Goal: Task Accomplishment & Management: Use online tool/utility

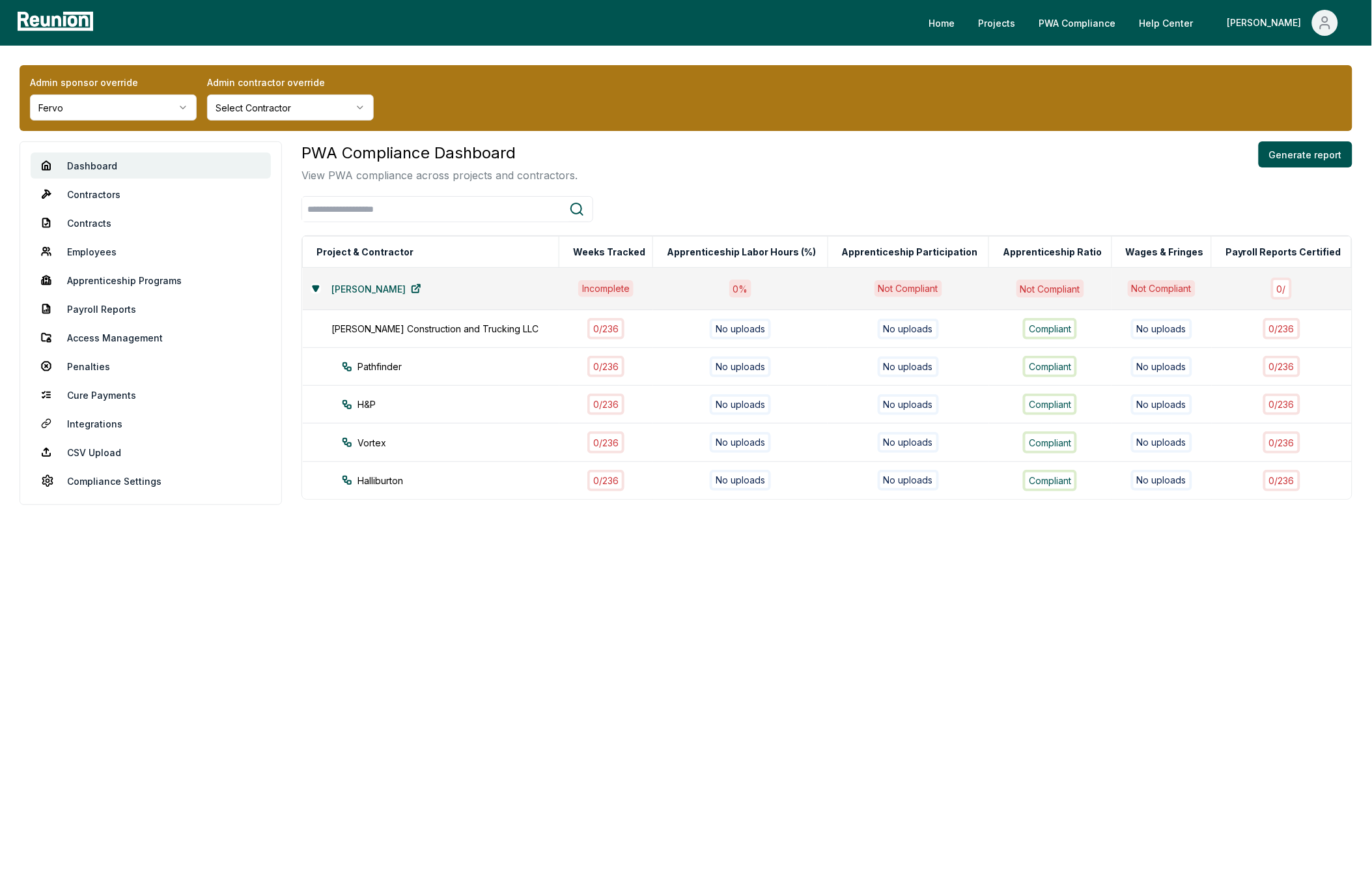
click at [134, 113] on html "Please visit us on your desktop We're working on making our marketplace mobile-…" at bounding box center [686, 440] width 1372 height 881
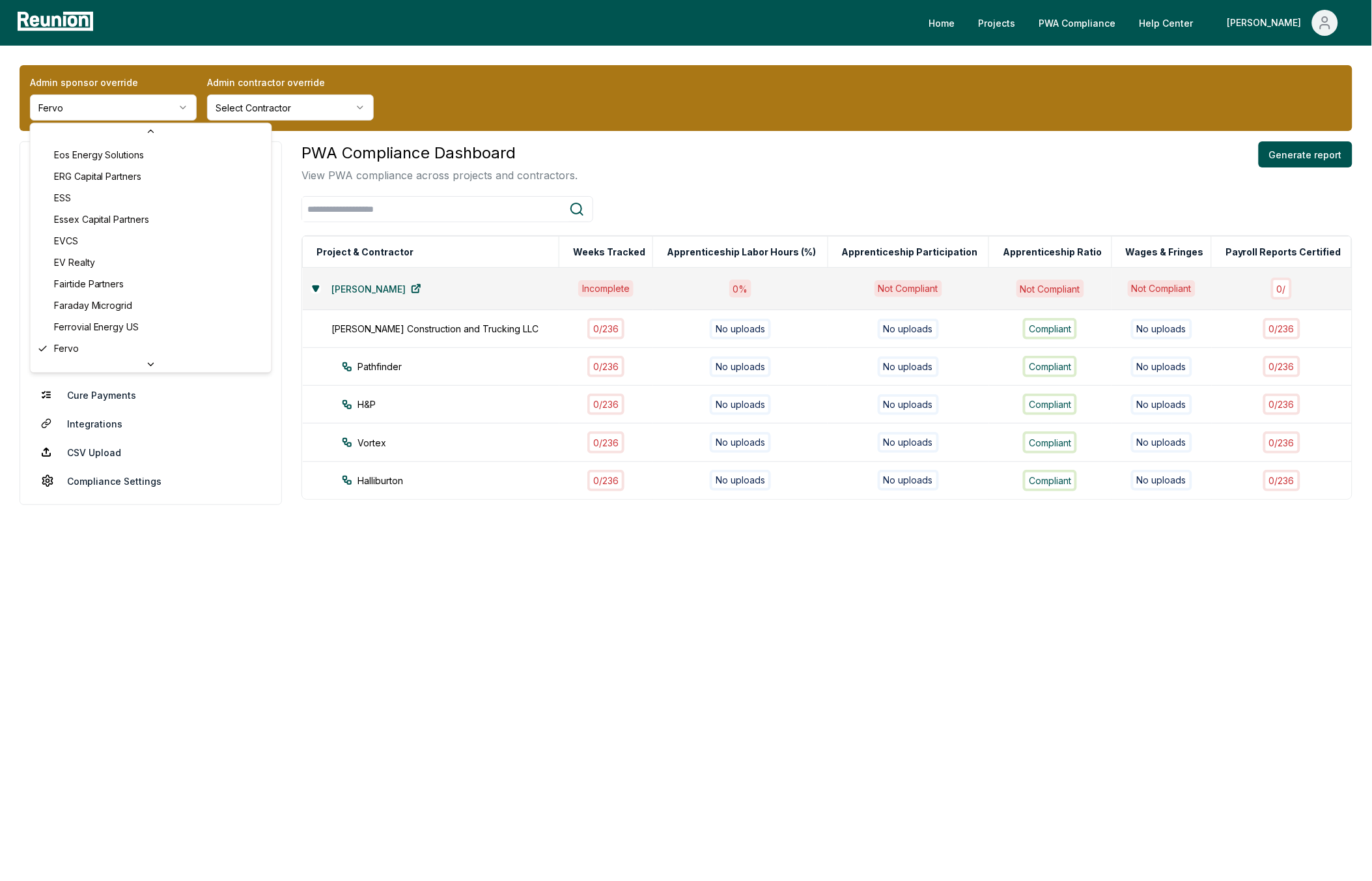
scroll to position [3899, 0]
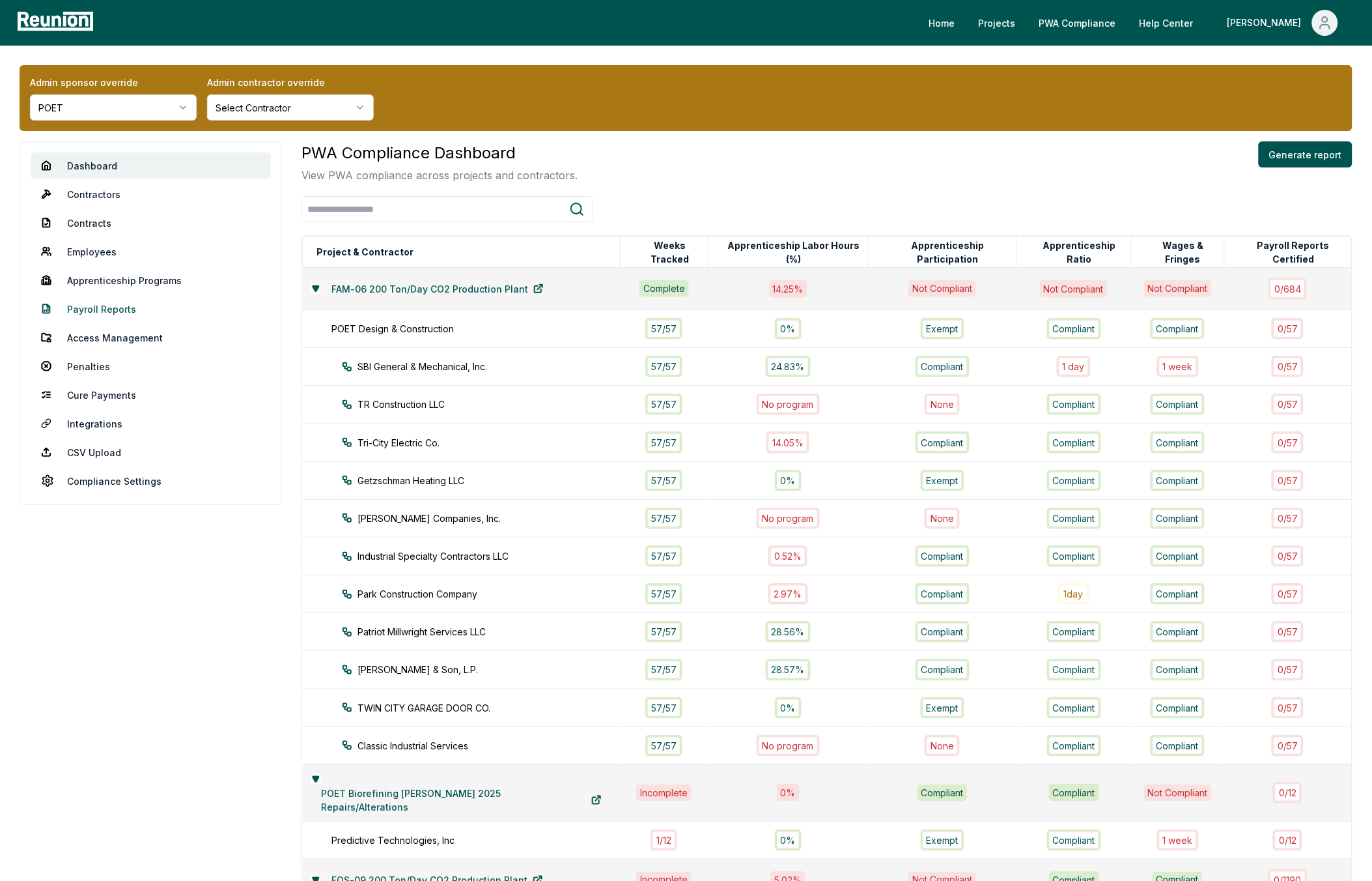
click at [102, 307] on link "Payroll Reports" at bounding box center [151, 308] width 240 height 26
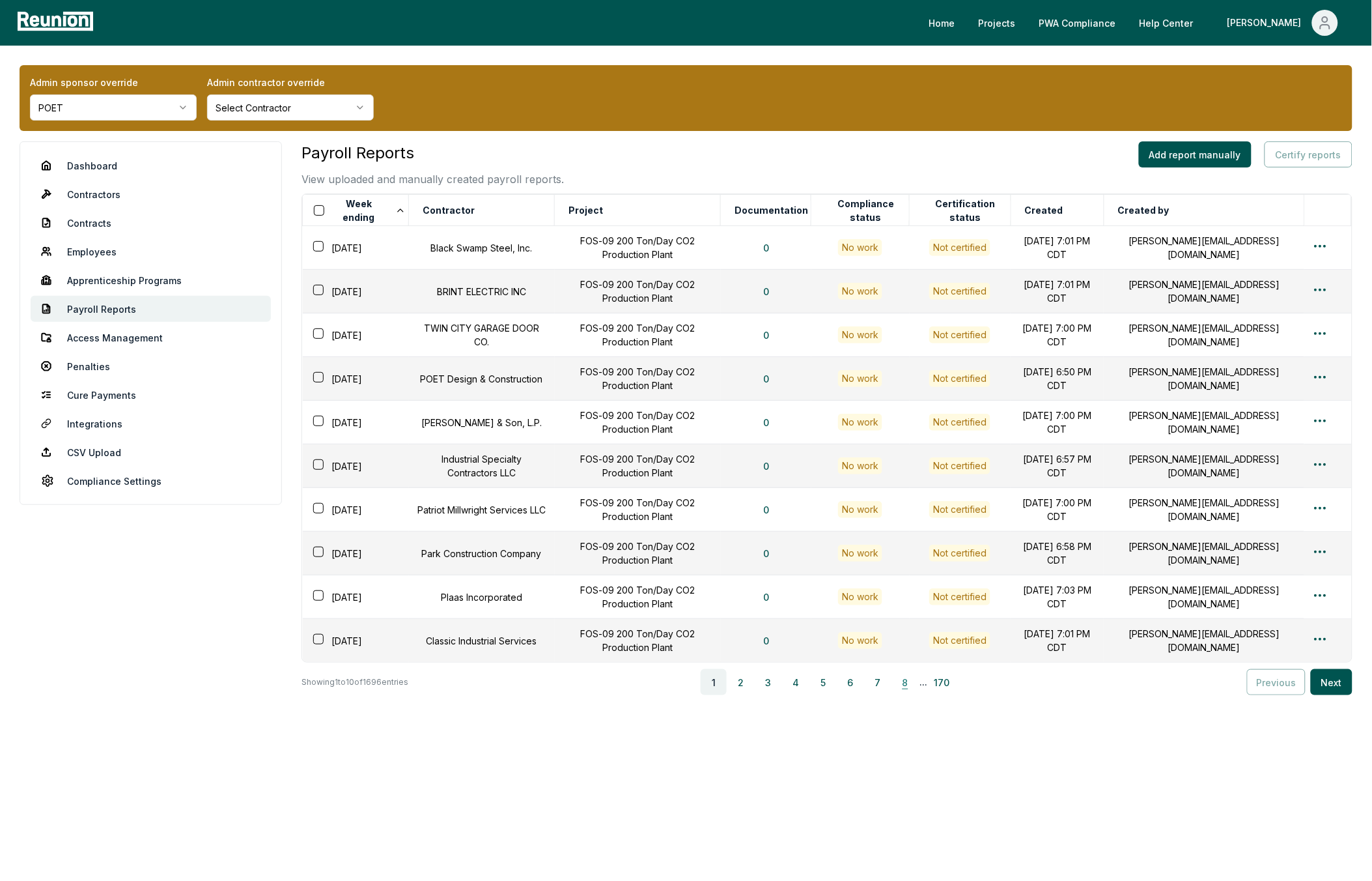
click at [912, 686] on button "8" at bounding box center [904, 681] width 26 height 26
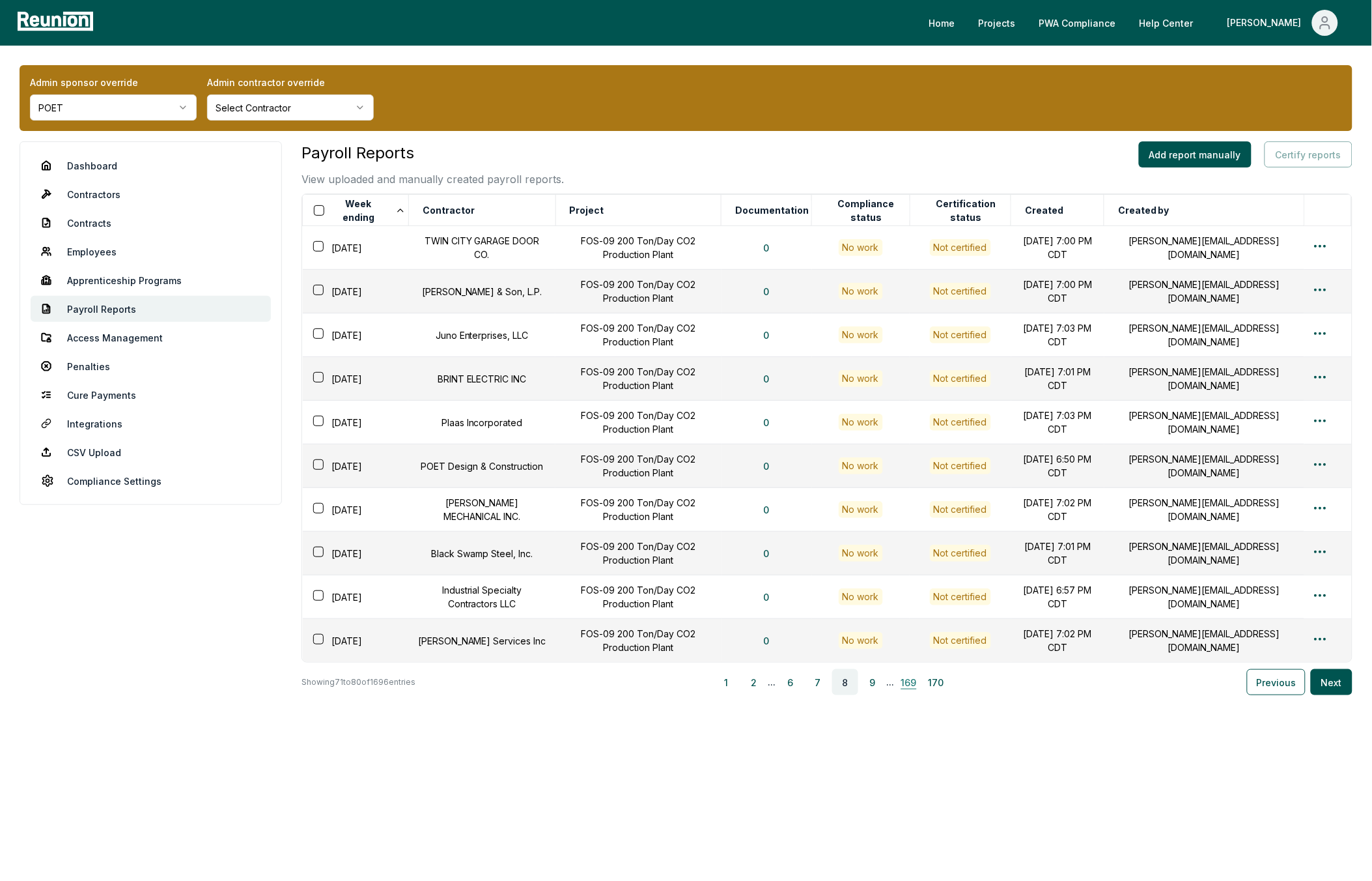
click at [919, 686] on button "169" at bounding box center [908, 681] width 26 height 26
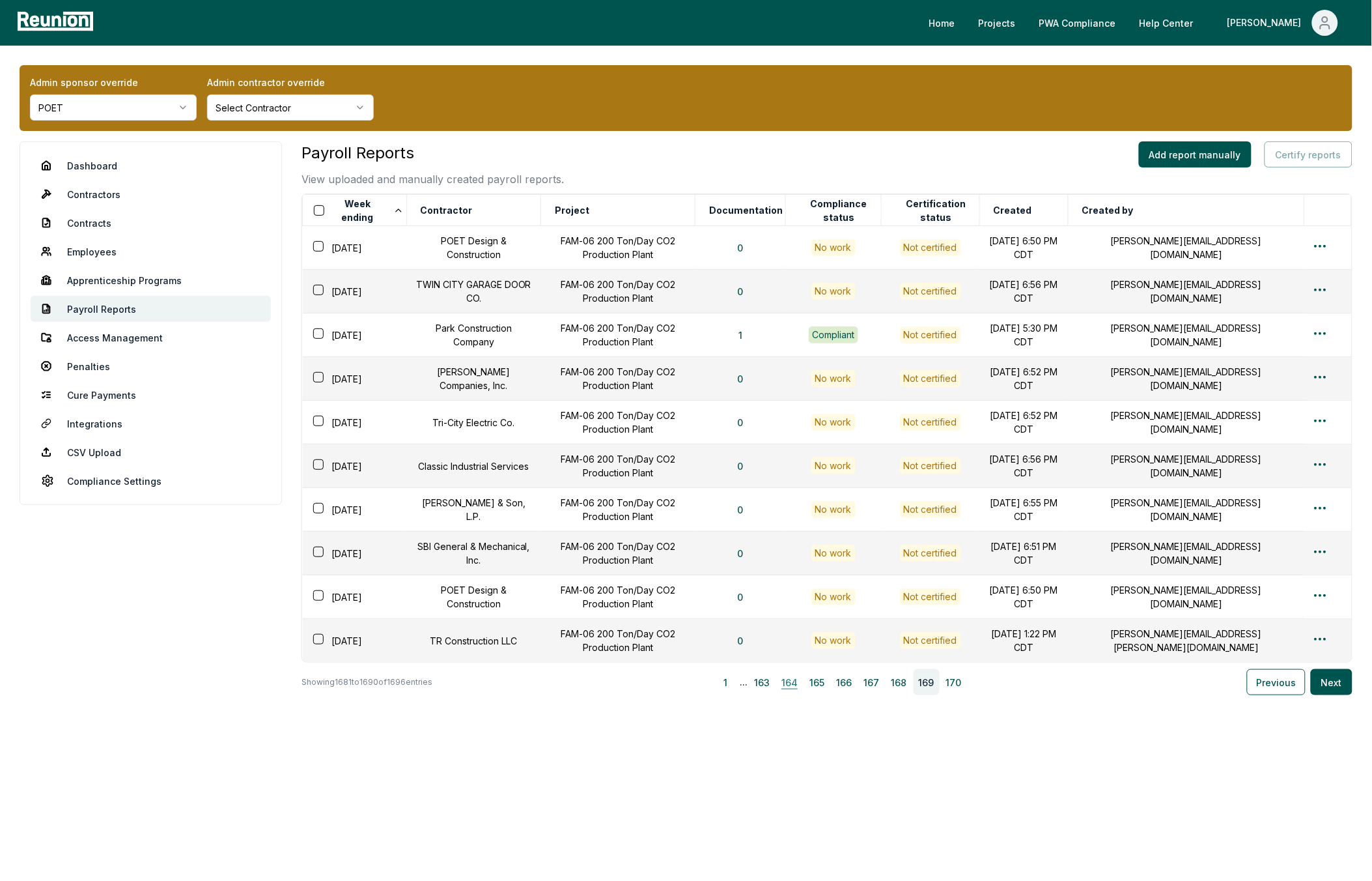
click at [793, 686] on button "164" at bounding box center [789, 681] width 26 height 26
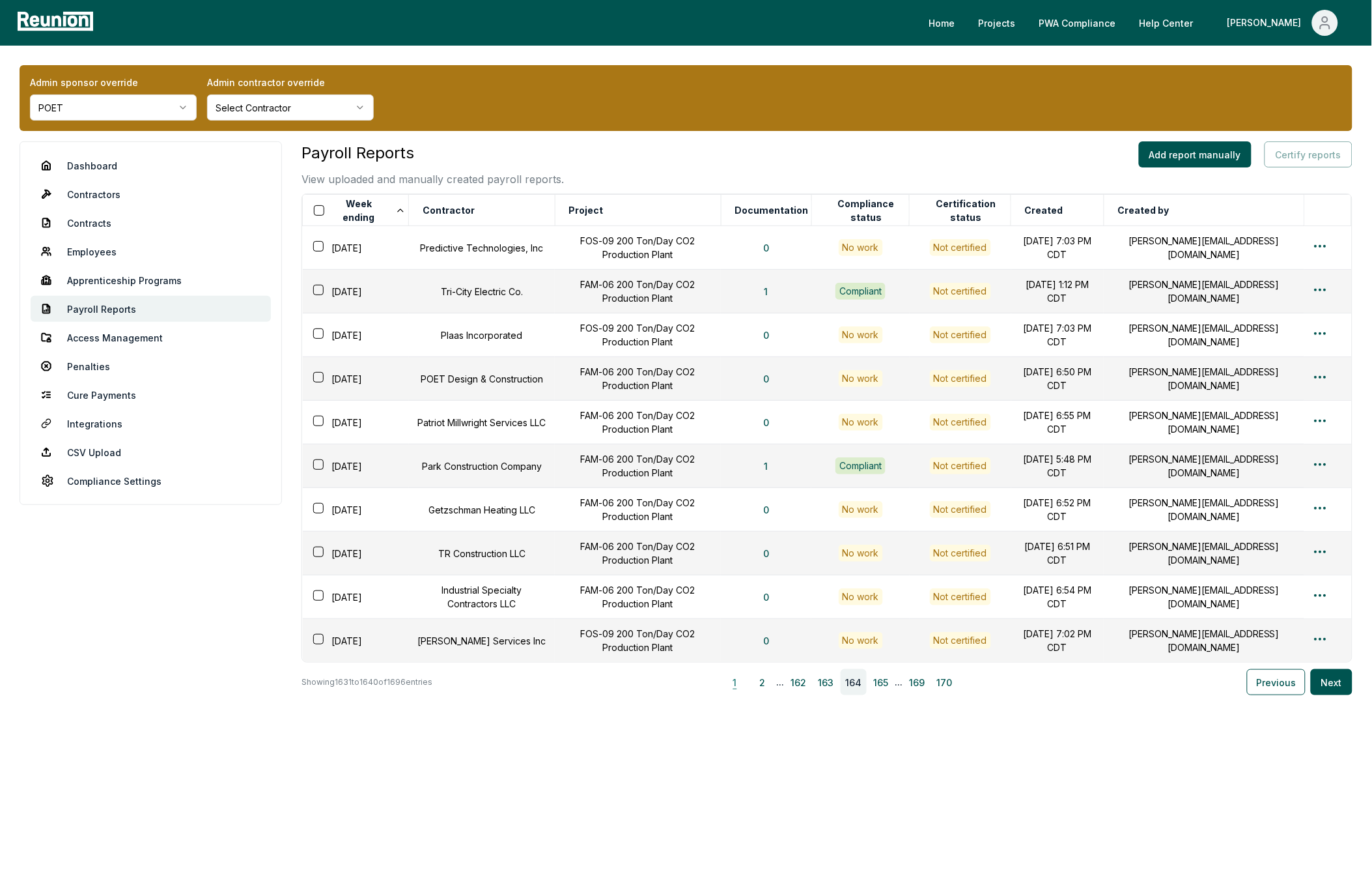
click at [737, 680] on button "1" at bounding box center [735, 681] width 26 height 26
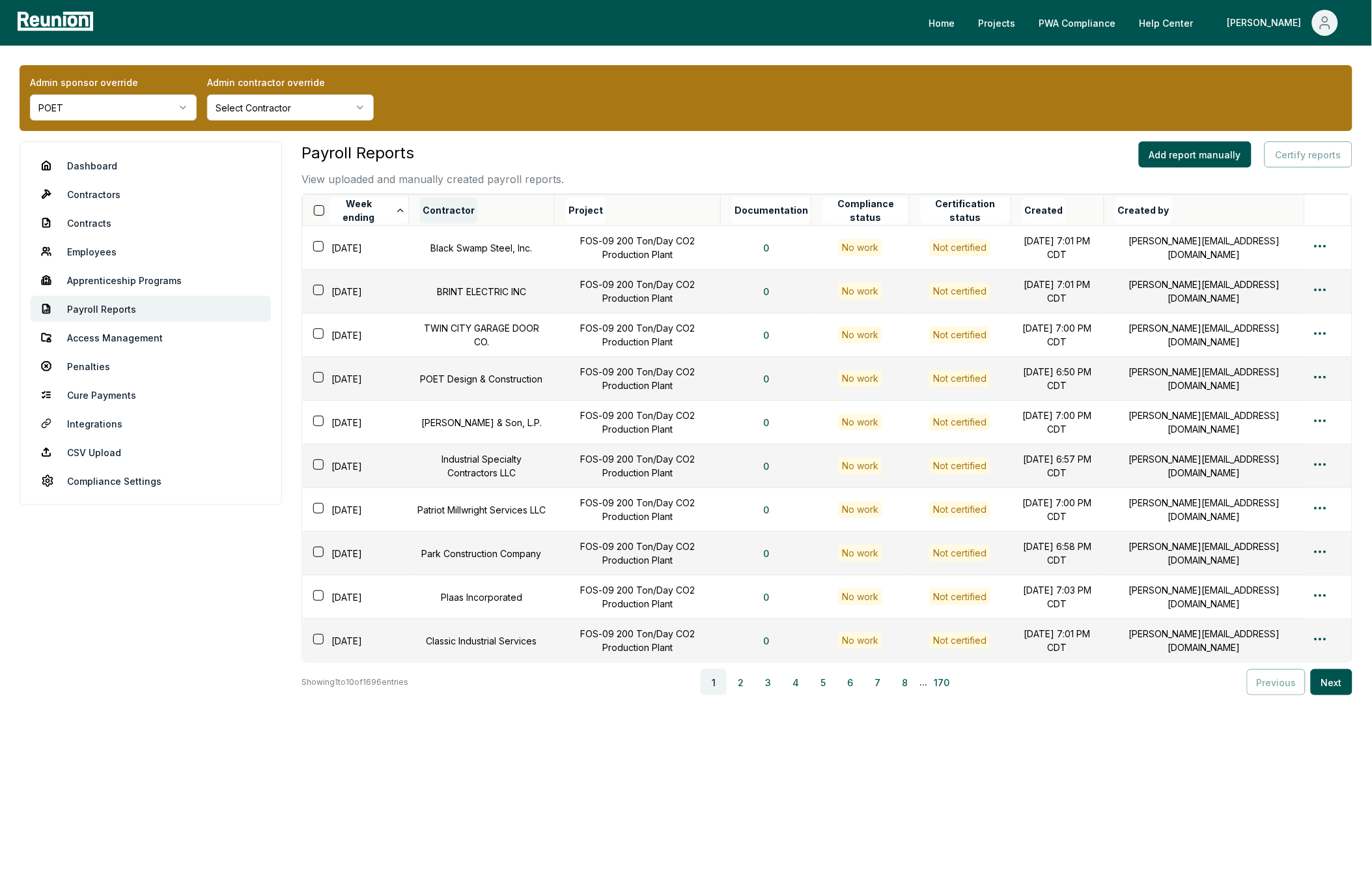
click at [444, 205] on button "Contractor" at bounding box center [448, 210] width 58 height 26
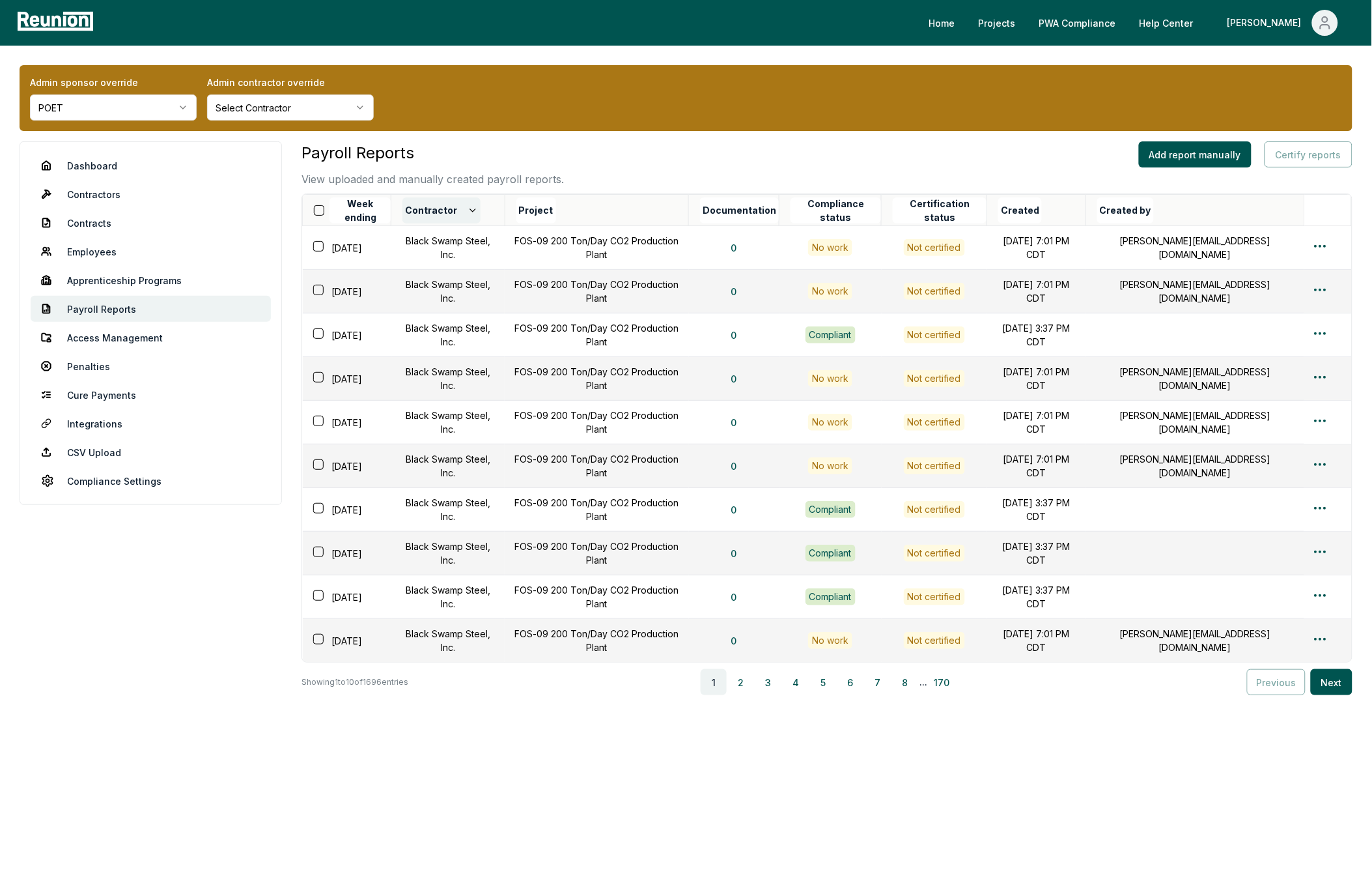
click at [442, 209] on button "Contractor" at bounding box center [442, 210] width 78 height 26
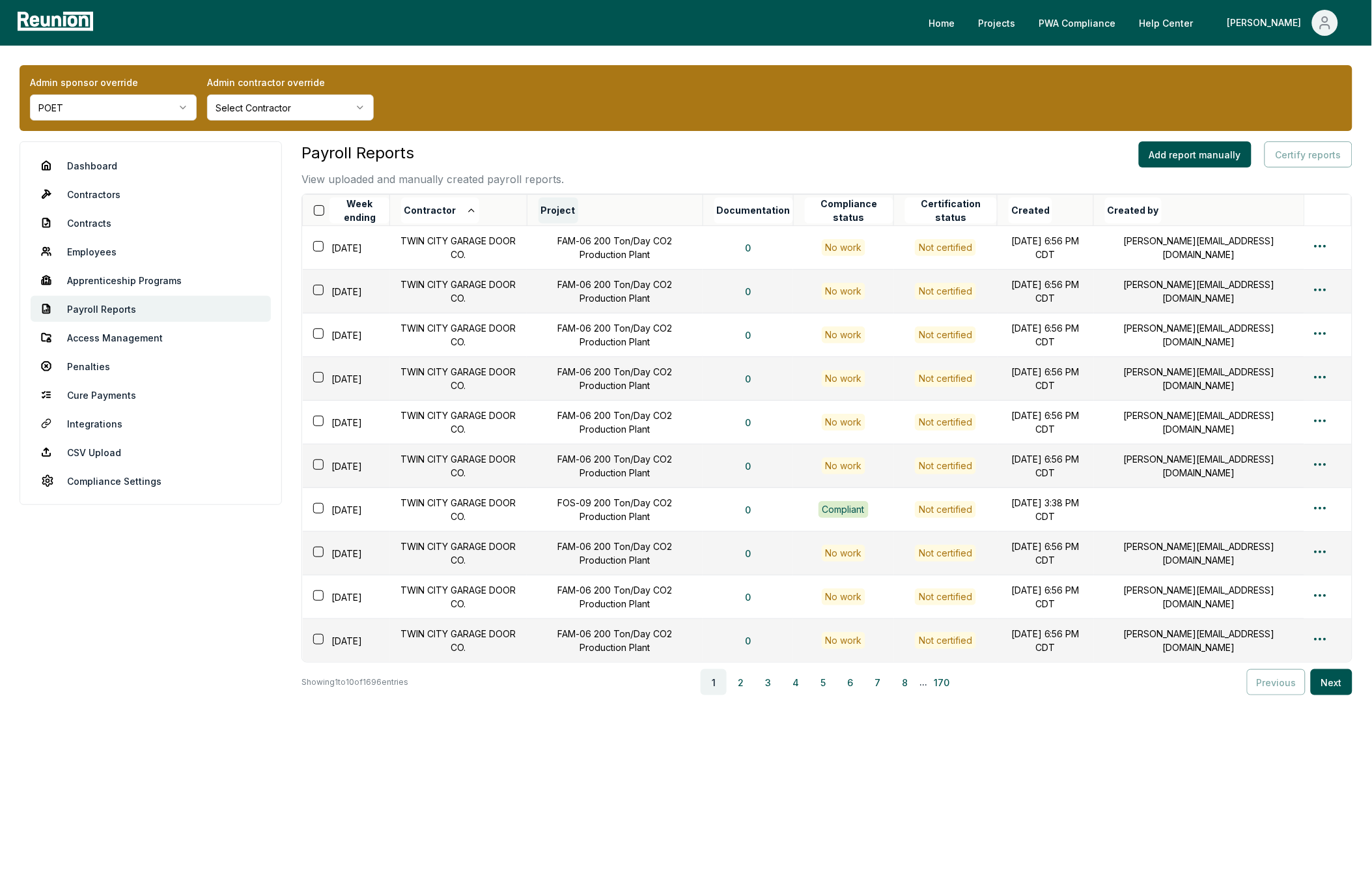
click at [578, 202] on button "Project" at bounding box center [558, 210] width 40 height 26
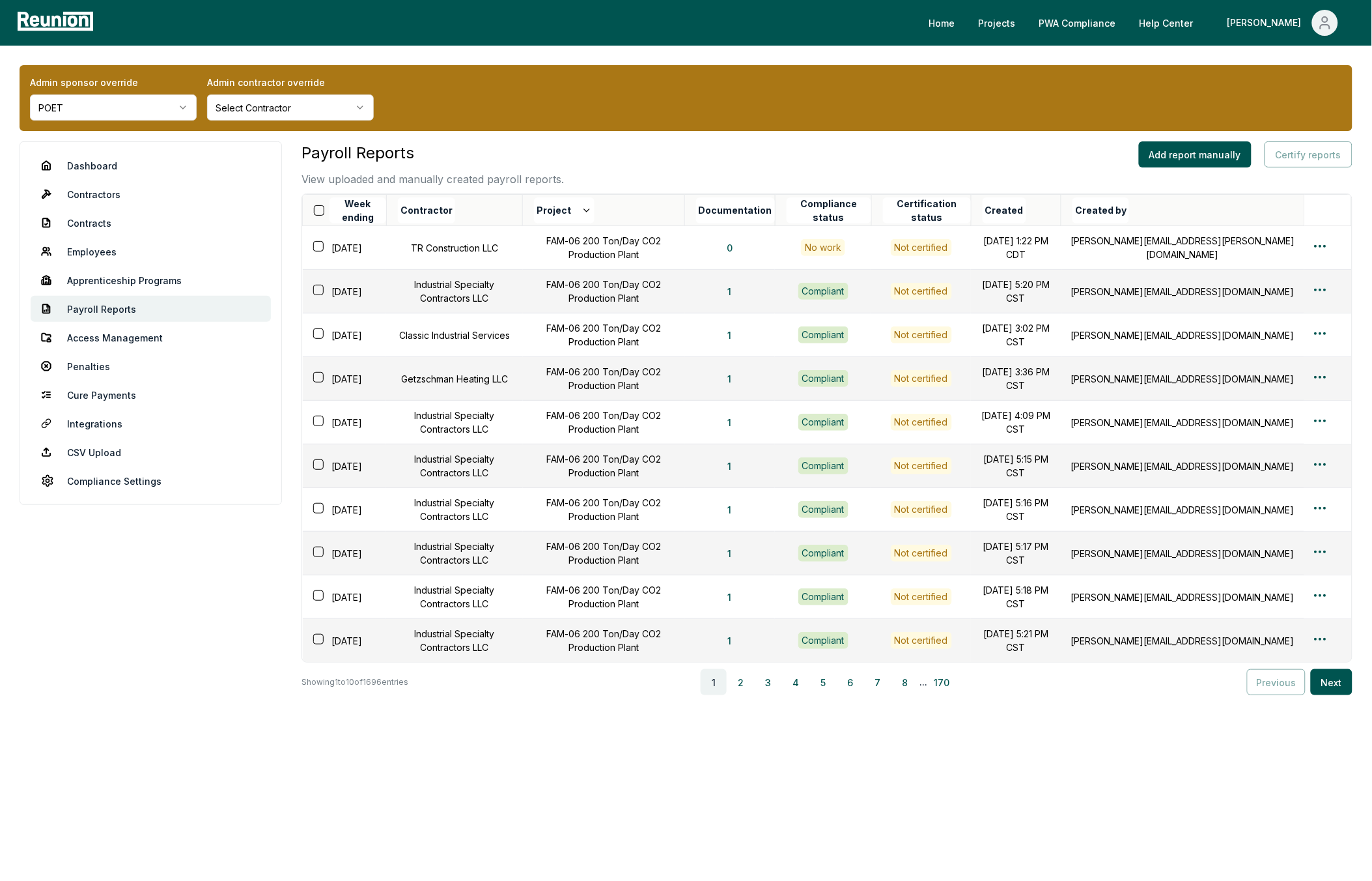
click at [592, 207] on button "Project" at bounding box center [564, 210] width 61 height 26
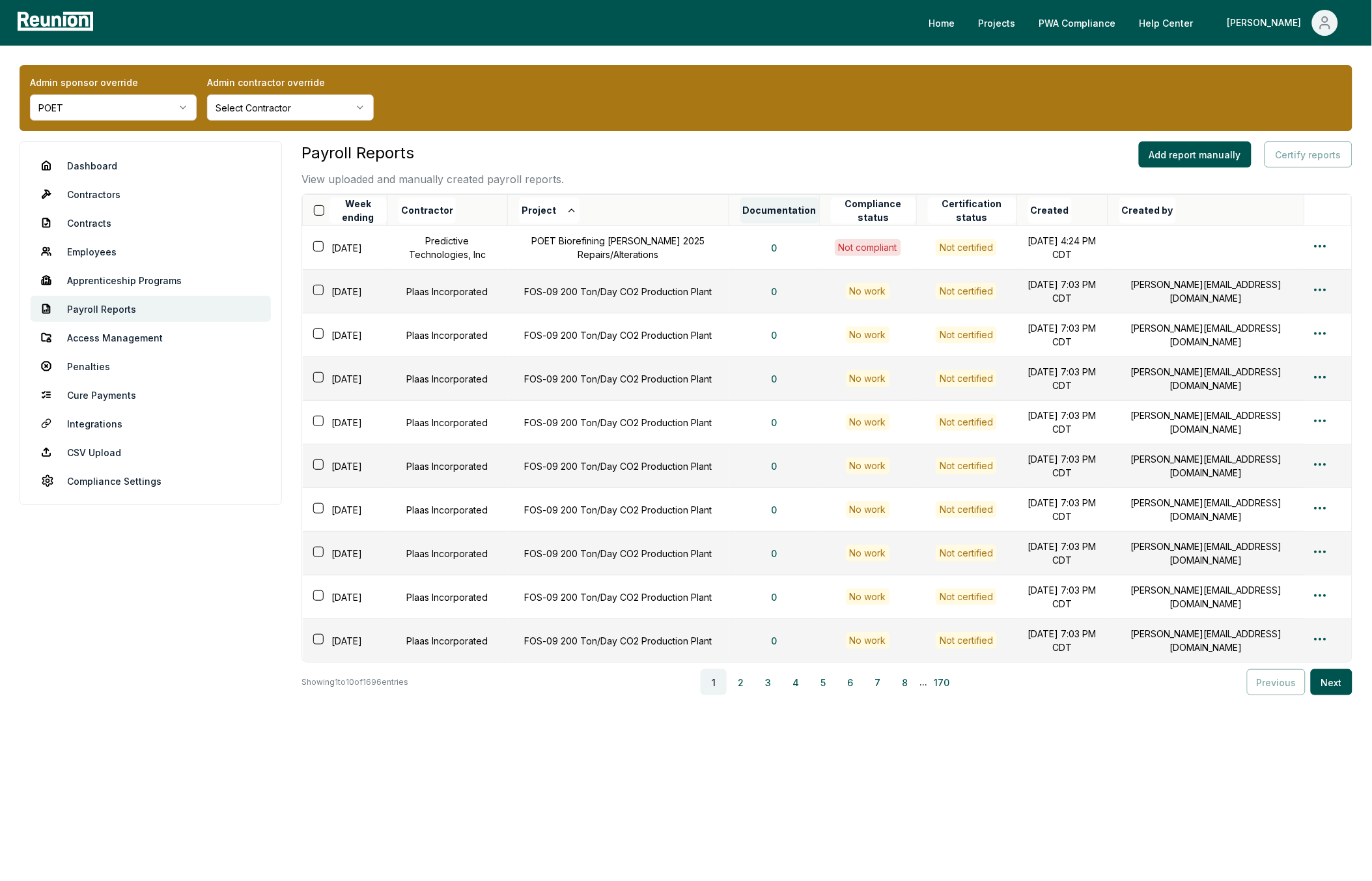
click at [802, 210] on button "Documentation" at bounding box center [779, 210] width 79 height 26
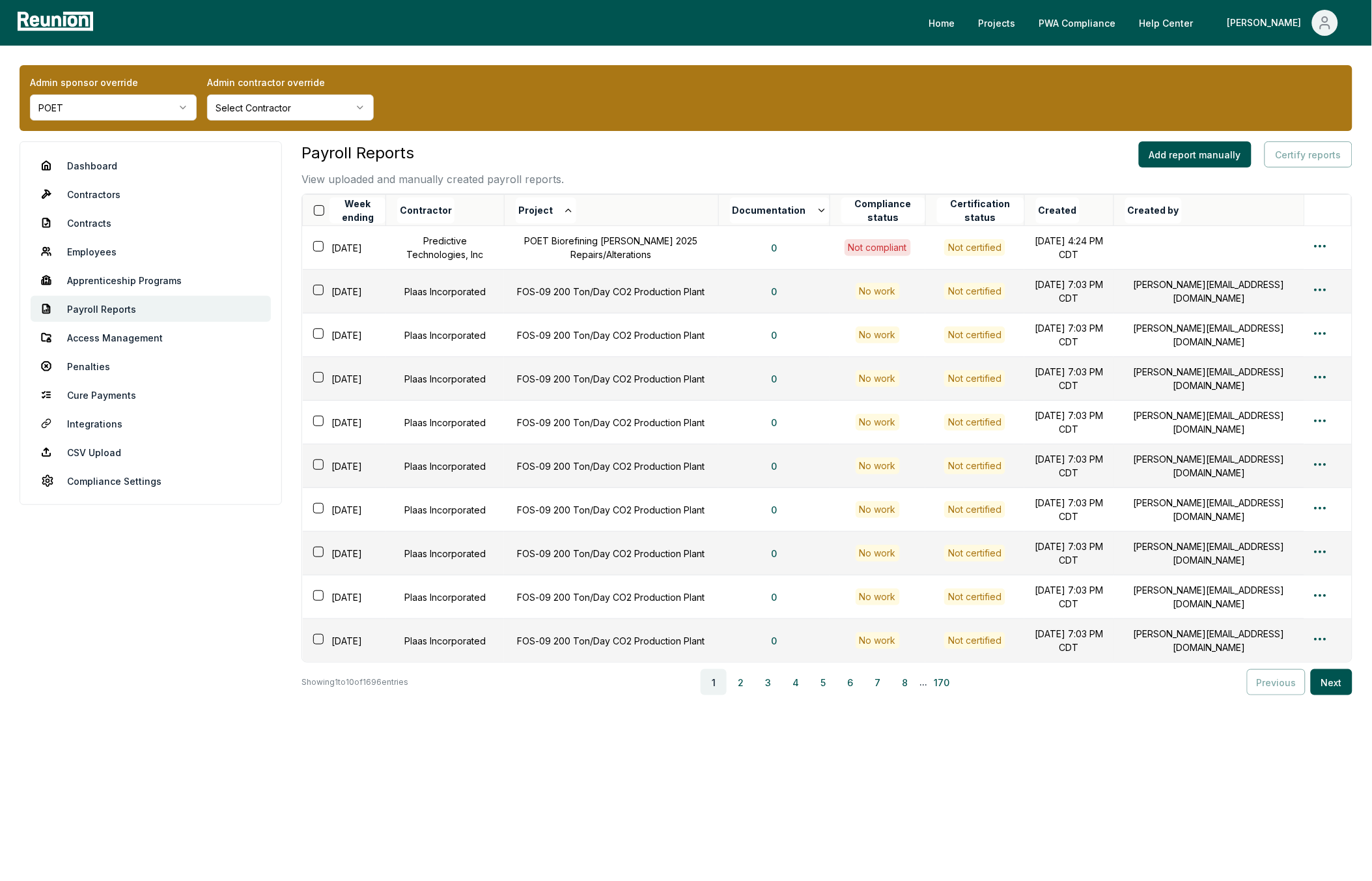
click at [802, 210] on button "Documentation" at bounding box center [780, 210] width 100 height 26
click at [1078, 212] on button "Created" at bounding box center [1058, 210] width 44 height 26
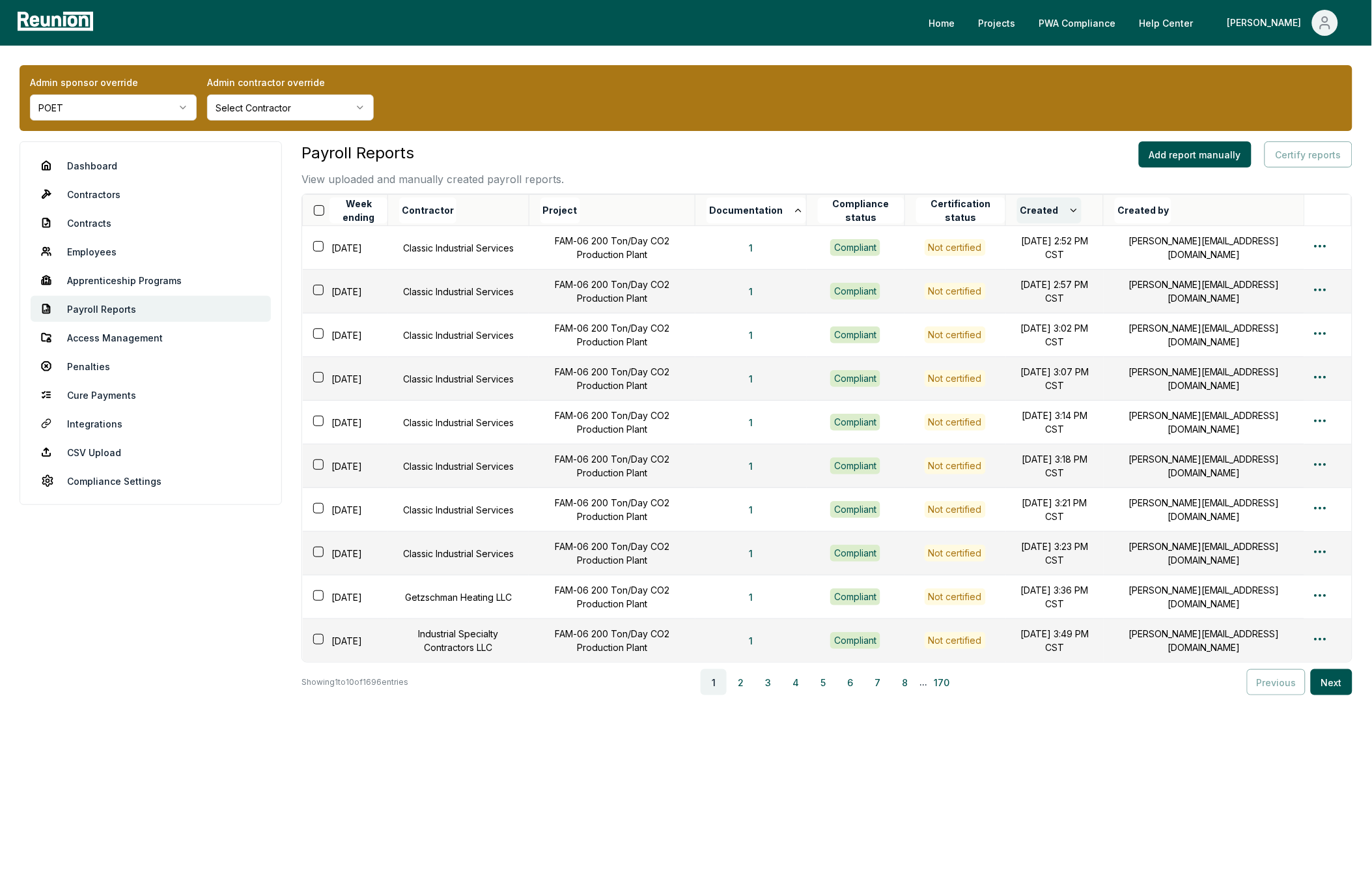
click at [1069, 212] on button "Created" at bounding box center [1049, 210] width 64 height 26
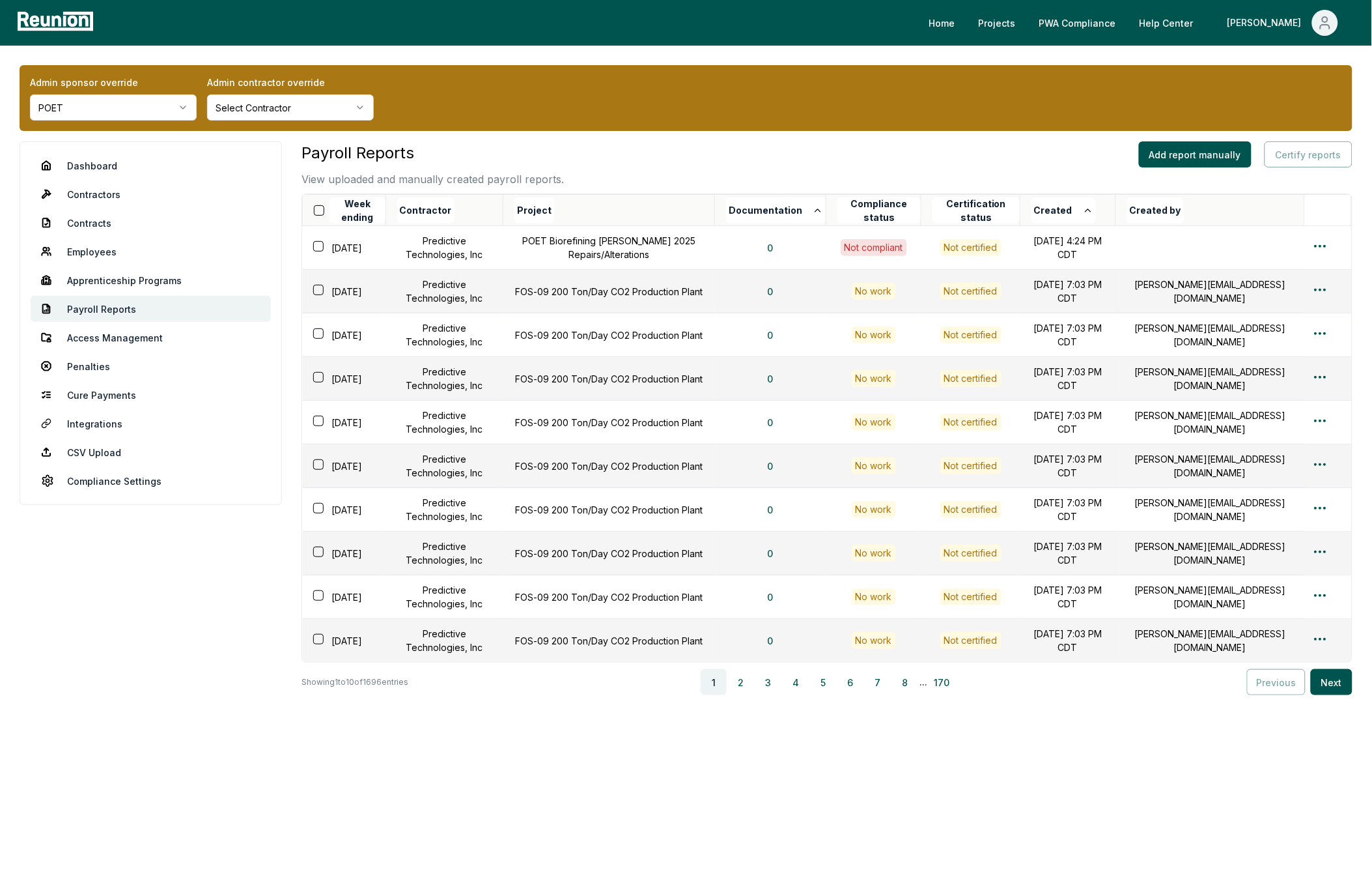
click at [946, 162] on div "Payroll Reports View uploaded and manually created payroll reports. Add report …" at bounding box center [826, 164] width 1051 height 46
click at [629, 164] on div "Payroll Reports View uploaded and manually created payroll reports. Add report …" at bounding box center [826, 164] width 1051 height 46
click at [672, 146] on div "Payroll Reports View uploaded and manually created payroll reports. Add report …" at bounding box center [826, 164] width 1051 height 46
click at [1010, 726] on div "Payroll Reports View uploaded and manually created payroll reports. Add report …" at bounding box center [826, 473] width 1051 height 664
click at [81, 458] on link "CSV Upload" at bounding box center [151, 452] width 240 height 26
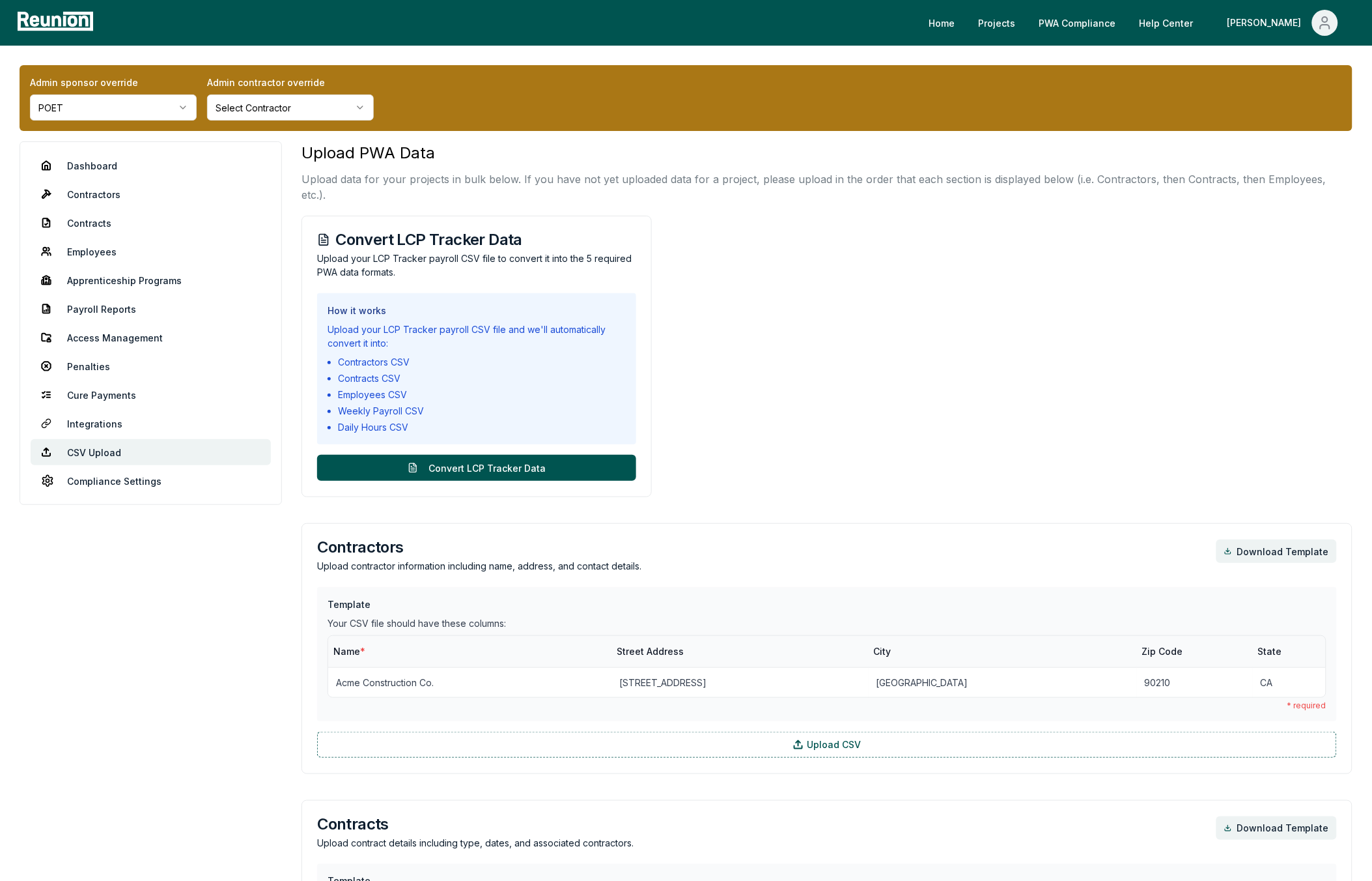
click at [505, 322] on div "Upload your LCP Tracker payroll CSV file and we'll automatically convert it int…" at bounding box center [476, 336] width 299 height 27
